Goal: Task Accomplishment & Management: Complete application form

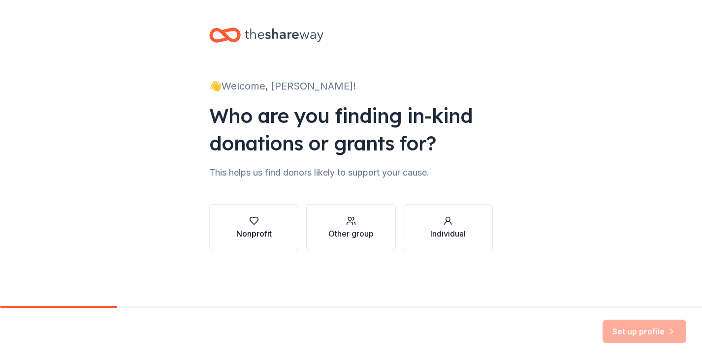
click at [260, 218] on div "button" at bounding box center [253, 221] width 35 height 10
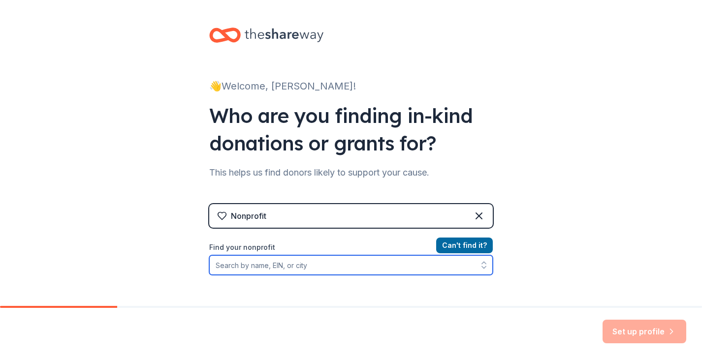
click at [266, 264] on input "Find your nonprofit" at bounding box center [351, 265] width 284 height 20
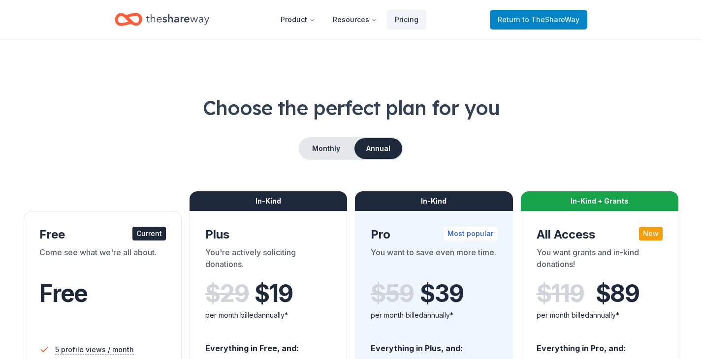
click at [539, 25] on span "Return to TheShareWay" at bounding box center [539, 20] width 82 height 12
click at [165, 28] on icon "Home" at bounding box center [177, 19] width 63 height 20
